Goal: Check status

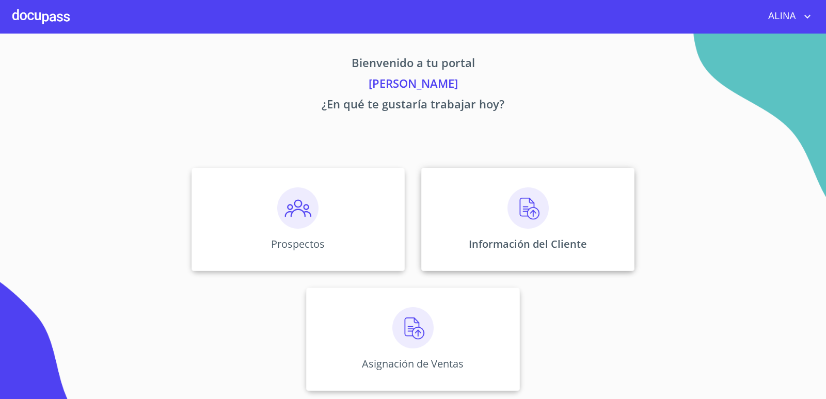
click at [433, 198] on div "Información del Cliente" at bounding box center [527, 219] width 213 height 103
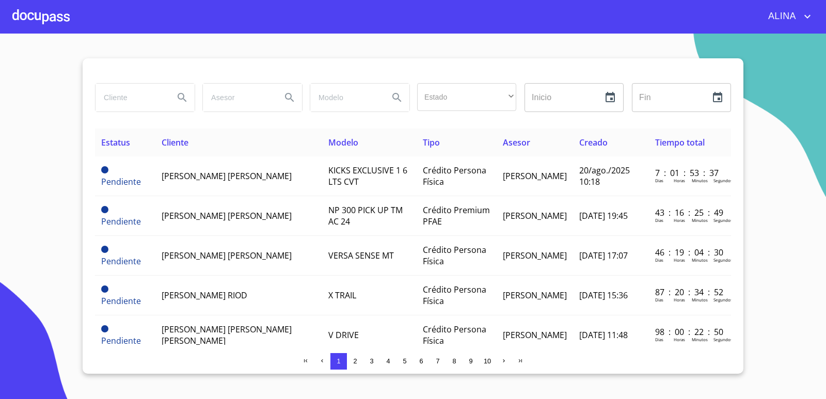
click at [152, 102] on input "search" at bounding box center [131, 98] width 70 height 28
drag, startPoint x: 155, startPoint y: 98, endPoint x: 76, endPoint y: 98, distance: 79.5
click at [76, 98] on section "mangueras Estado ​ ​ Inicio ​ Fin ​ Estatus Cliente Modelo Tipo Asesor Creado T…" at bounding box center [413, 217] width 826 height 366
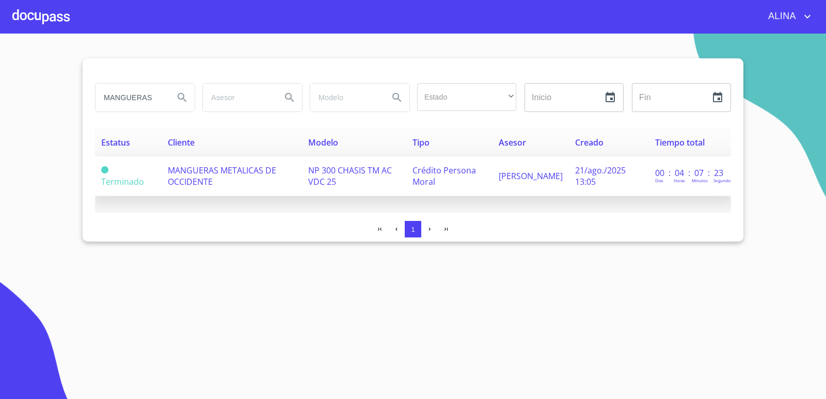
type input "MANGUERAS"
click at [192, 176] on span "MANGUERAS METALICAS DE OCCIDENTE" at bounding box center [222, 176] width 108 height 23
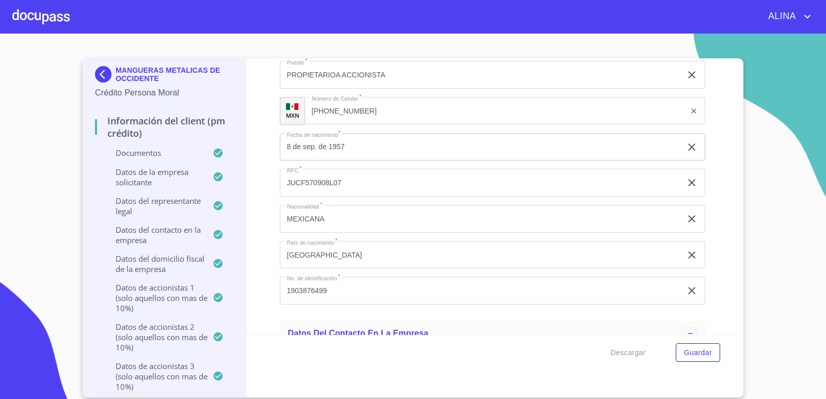
drag, startPoint x: 287, startPoint y: 252, endPoint x: 343, endPoint y: 253, distance: 56.8
